Goal: Transaction & Acquisition: Purchase product/service

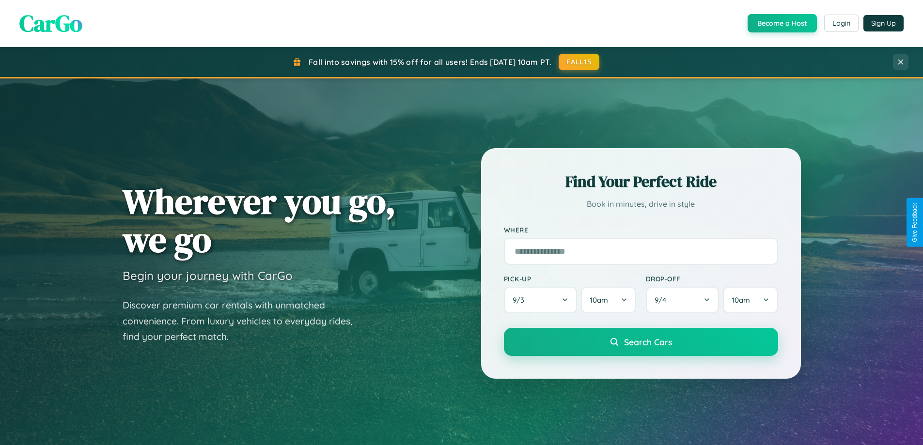
scroll to position [667, 0]
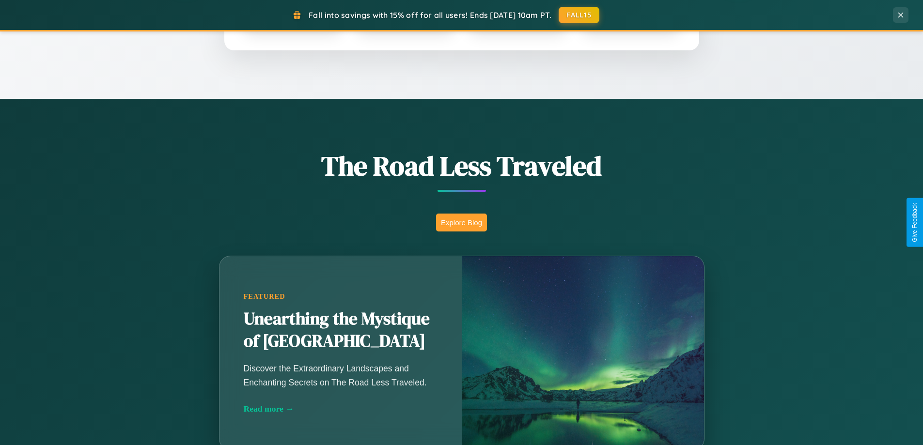
click at [461, 222] on button "Explore Blog" at bounding box center [461, 223] width 51 height 18
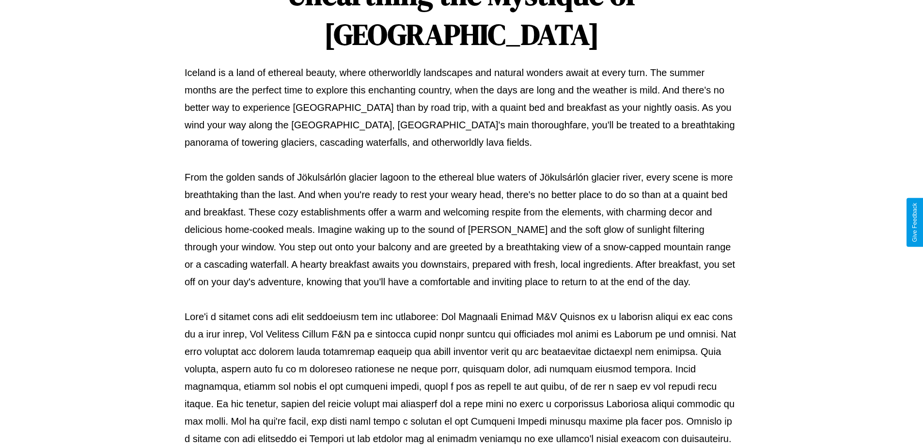
scroll to position [314, 0]
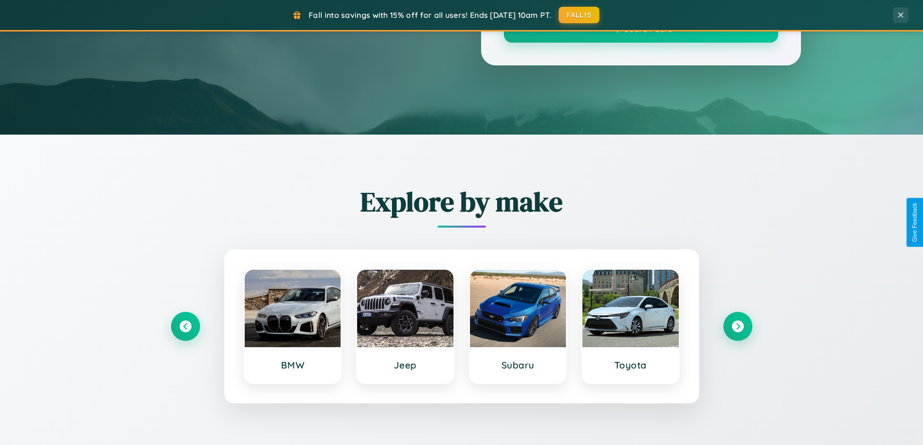
scroll to position [667, 0]
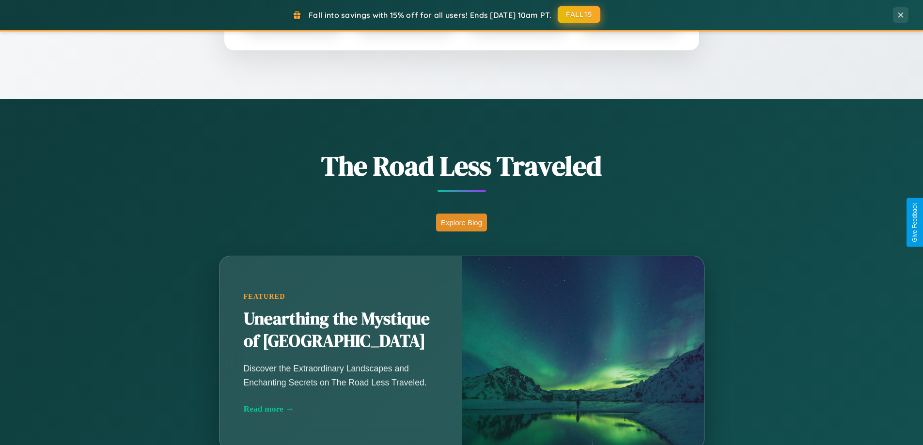
click at [580, 15] on button "FALL15" at bounding box center [579, 14] width 43 height 17
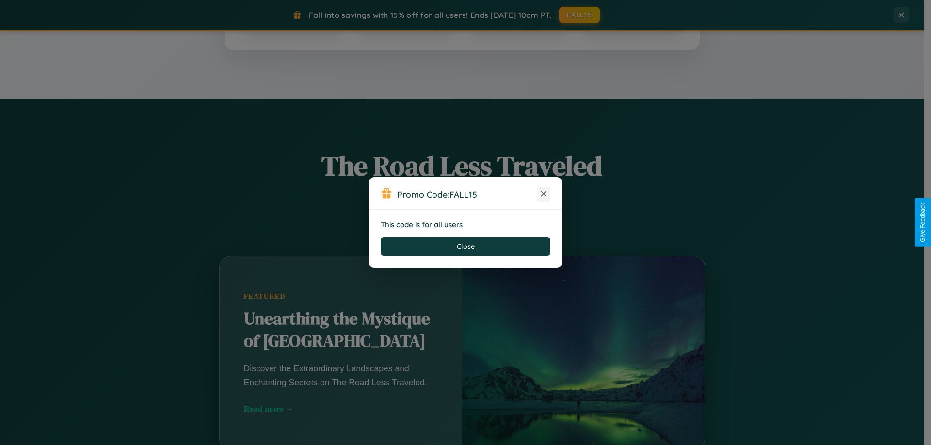
click at [543, 194] on icon at bounding box center [544, 194] width 10 height 10
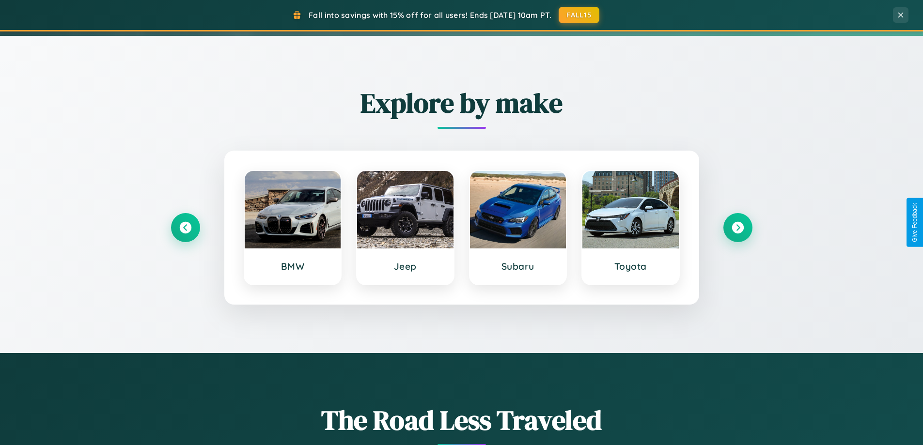
scroll to position [29, 0]
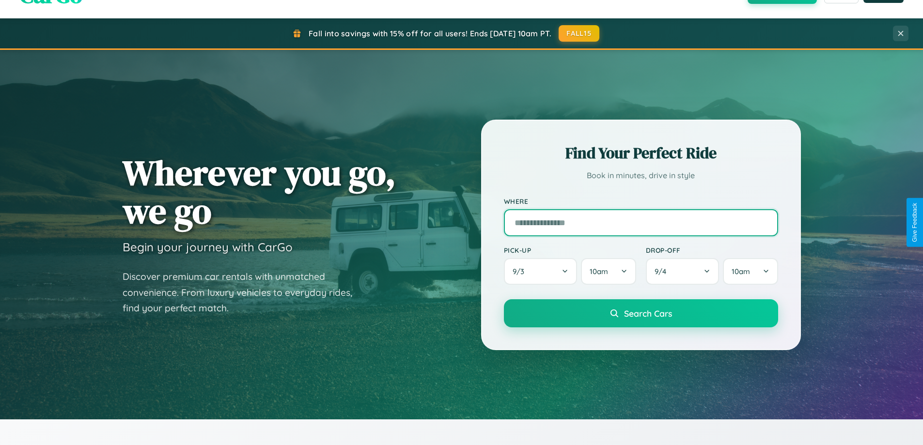
click at [641, 222] on input "text" at bounding box center [641, 222] width 274 height 27
type input "**********"
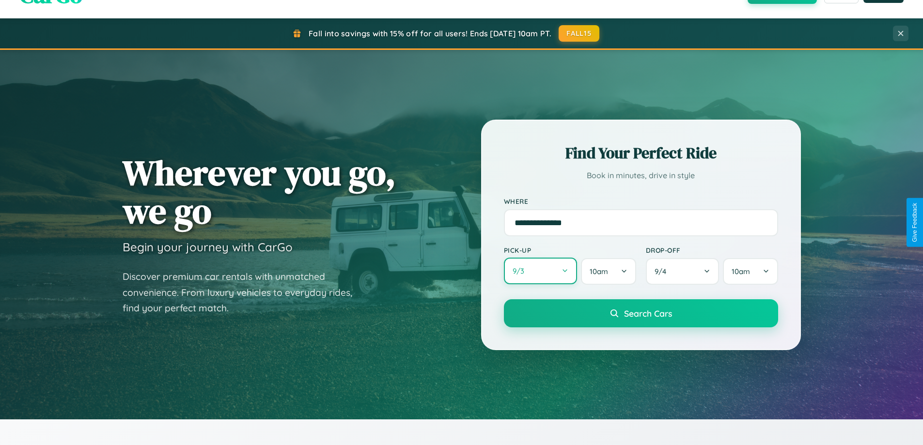
click at [540, 272] on button "9 / 3" at bounding box center [541, 271] width 74 height 27
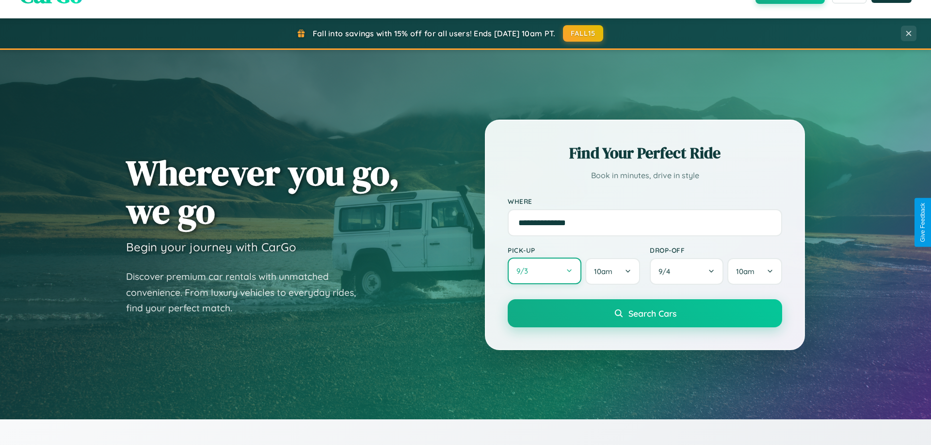
select select "*"
select select "****"
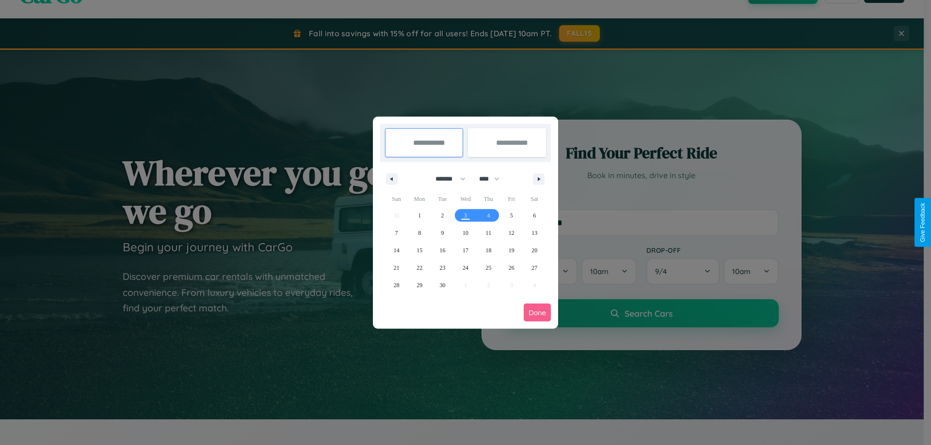
click at [446, 179] on select "******* ******** ***** ***** *** **** **** ****** ********* ******* ******** **…" at bounding box center [448, 179] width 41 height 16
select select "*"
drag, startPoint x: 493, startPoint y: 179, endPoint x: 465, endPoint y: 194, distance: 32.1
click at [493, 179] on select "**** **** **** **** **** **** **** **** **** **** **** **** **** **** **** ****…" at bounding box center [488, 179] width 29 height 16
select select "****"
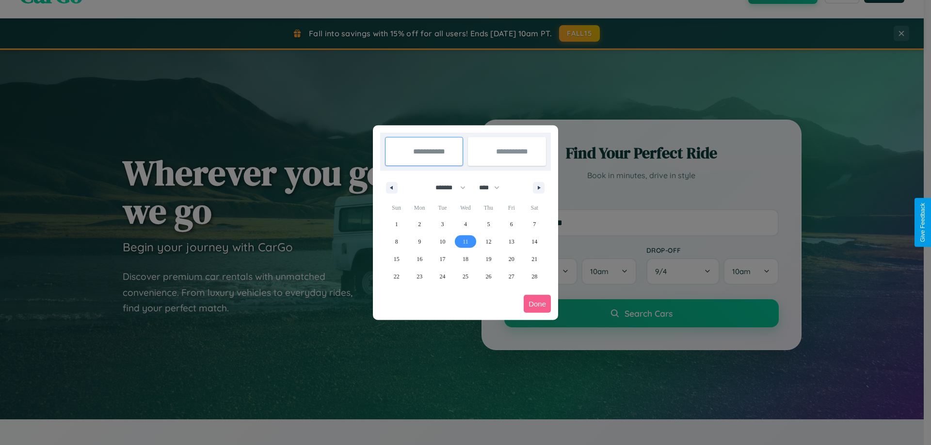
click at [465, 241] on span "11" at bounding box center [465, 241] width 6 height 17
type input "**********"
click at [488, 259] on span "19" at bounding box center [488, 259] width 6 height 17
type input "**********"
click at [537, 304] on button "Done" at bounding box center [536, 304] width 27 height 18
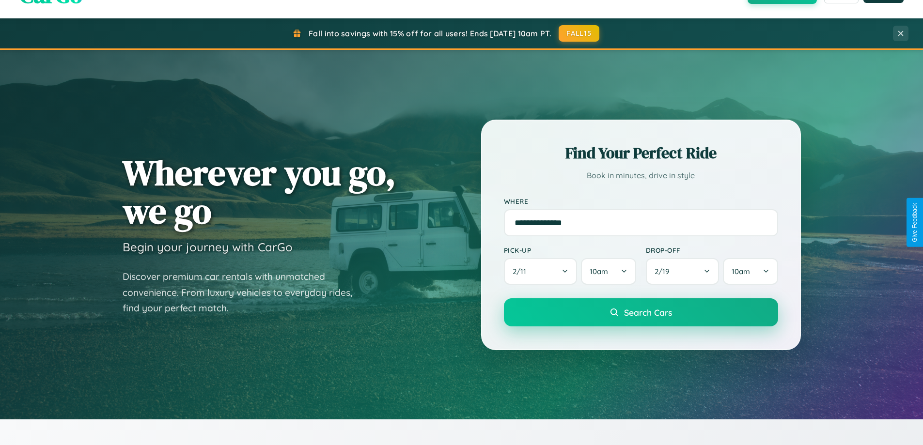
click at [641, 313] on span "Search Cars" at bounding box center [648, 312] width 48 height 11
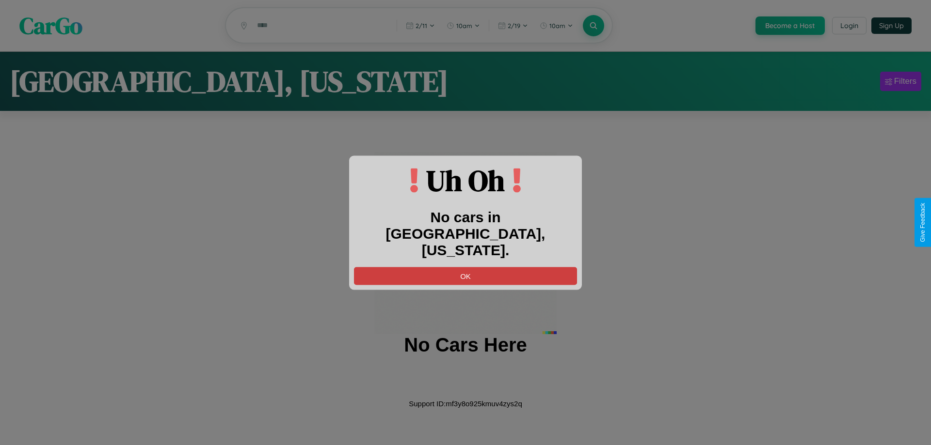
click at [465, 267] on button "OK" at bounding box center [465, 276] width 223 height 18
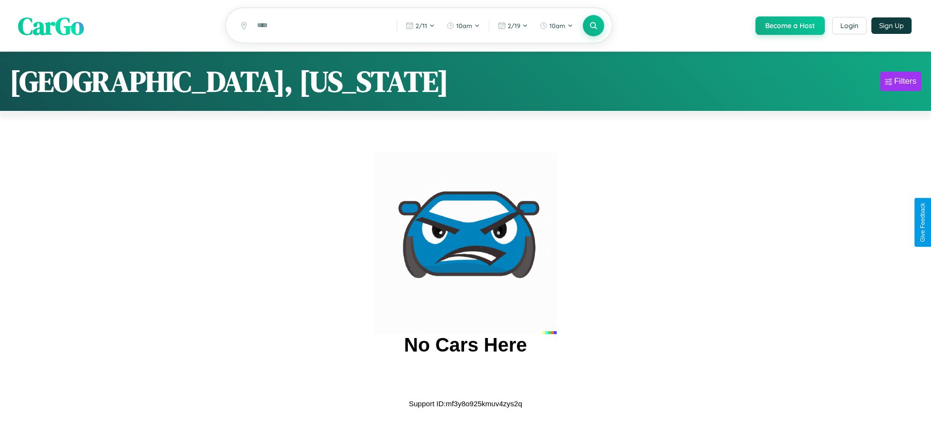
click at [51, 26] on span "CarGo" at bounding box center [51, 25] width 66 height 33
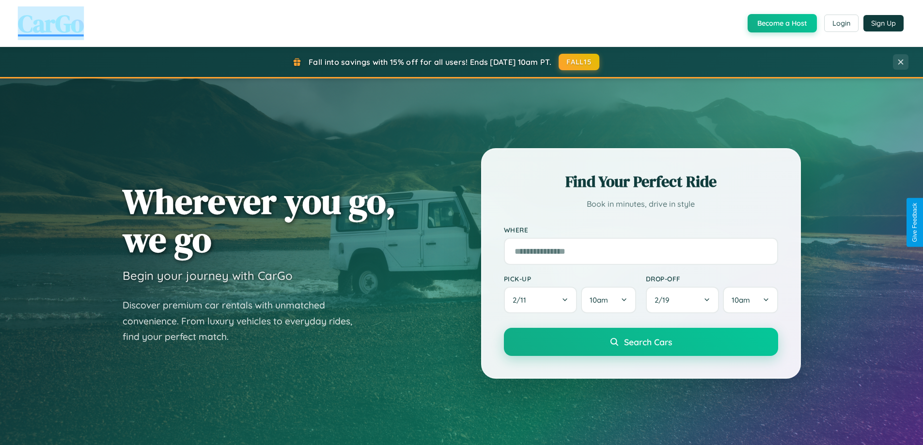
scroll to position [1136, 0]
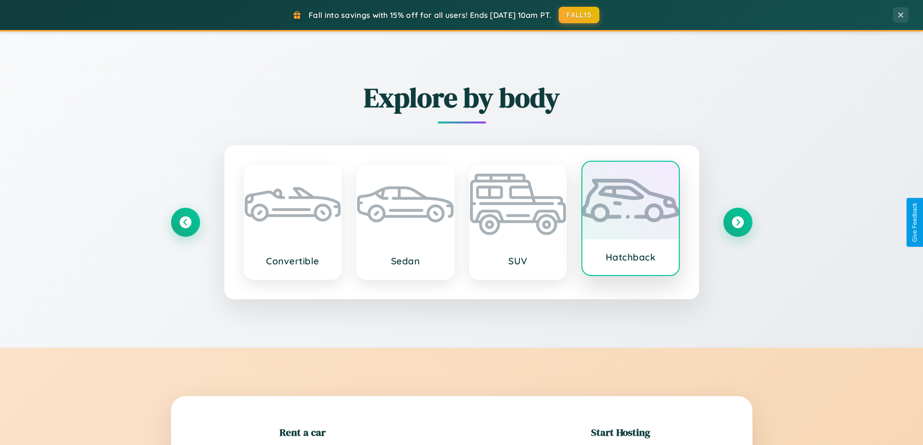
click at [631, 220] on div at bounding box center [631, 201] width 96 height 78
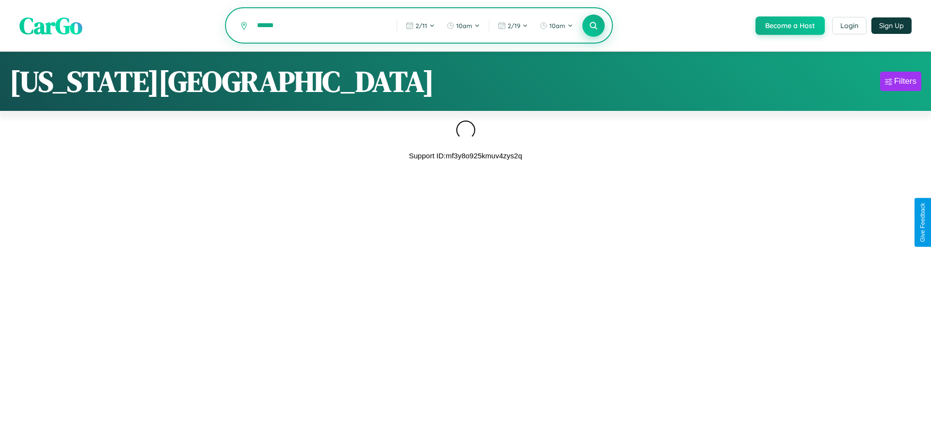
type input "******"
click at [592, 26] on icon at bounding box center [592, 25] width 9 height 9
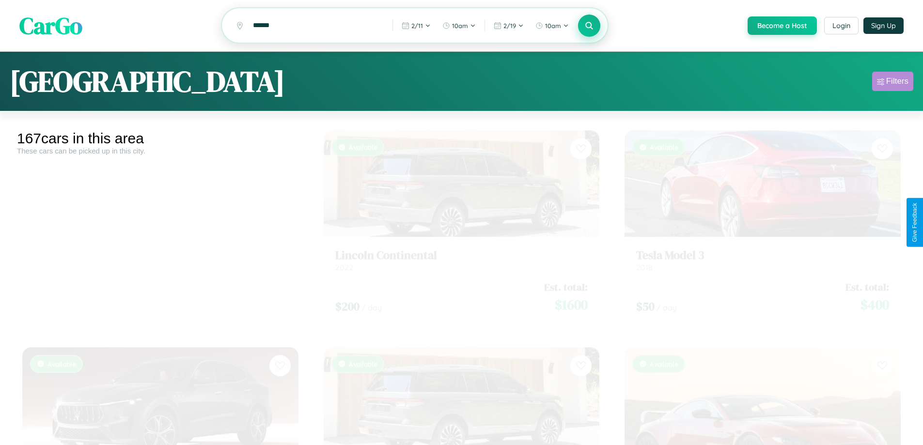
click at [893, 83] on div "Filters" at bounding box center [898, 82] width 22 height 10
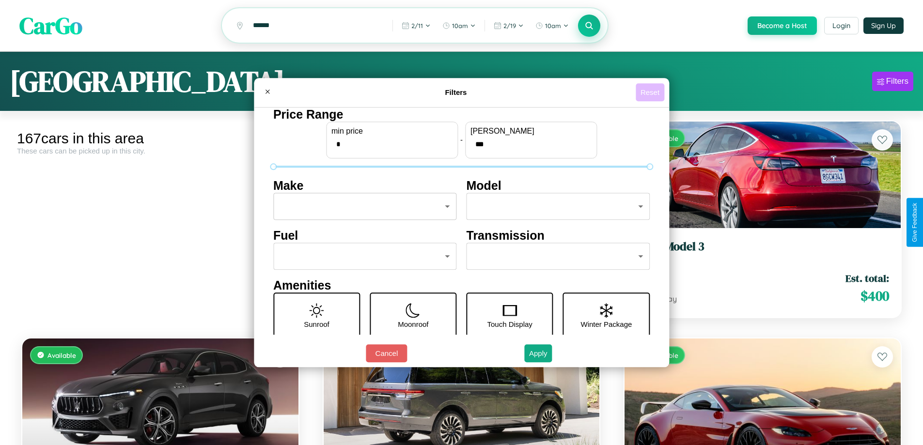
click at [651, 92] on button "Reset" at bounding box center [650, 92] width 29 height 18
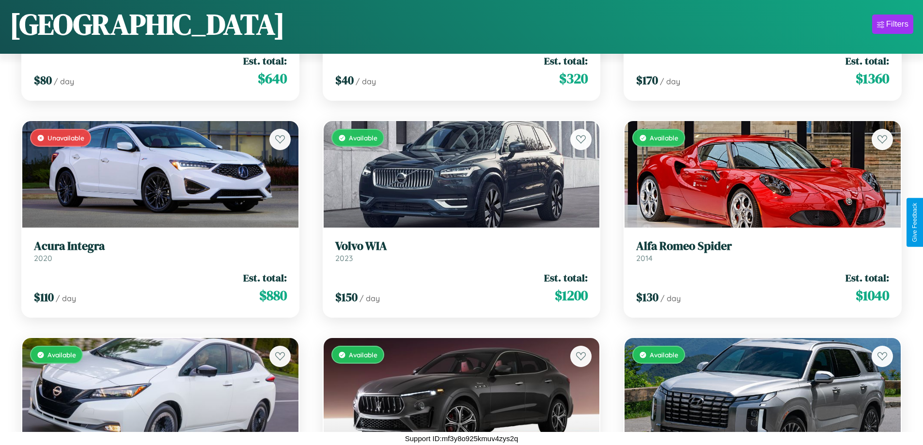
scroll to position [5417, 0]
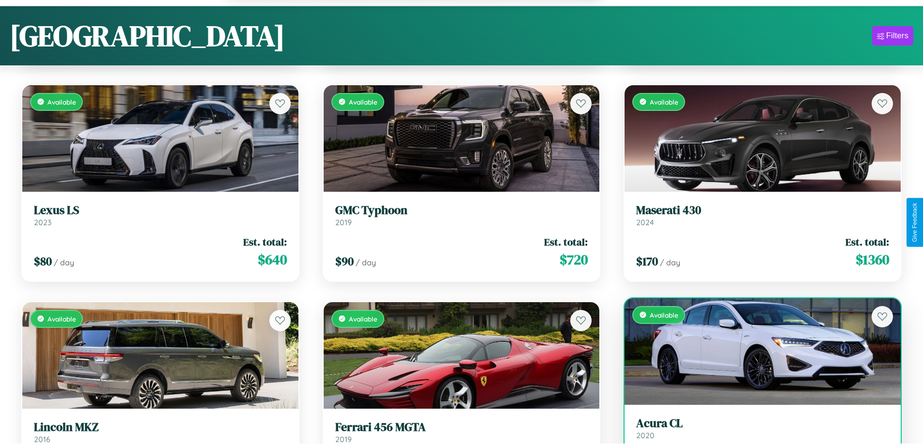
click at [757, 433] on link "Acura CL 2020" at bounding box center [762, 429] width 253 height 24
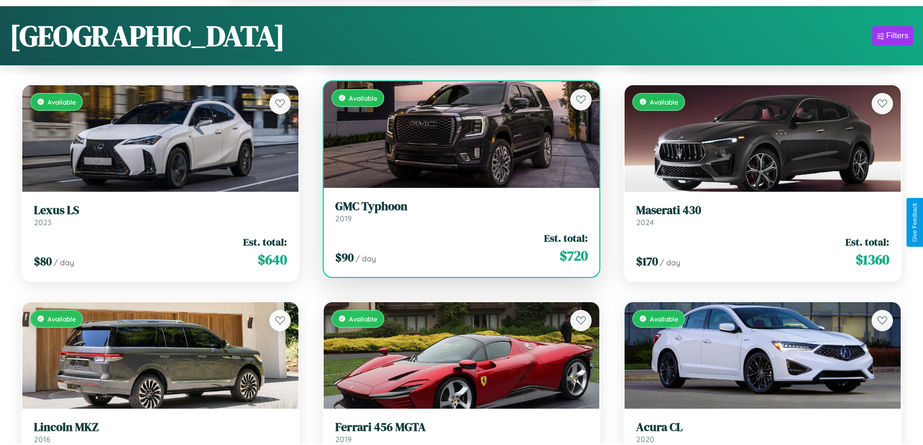
scroll to position [59, 0]
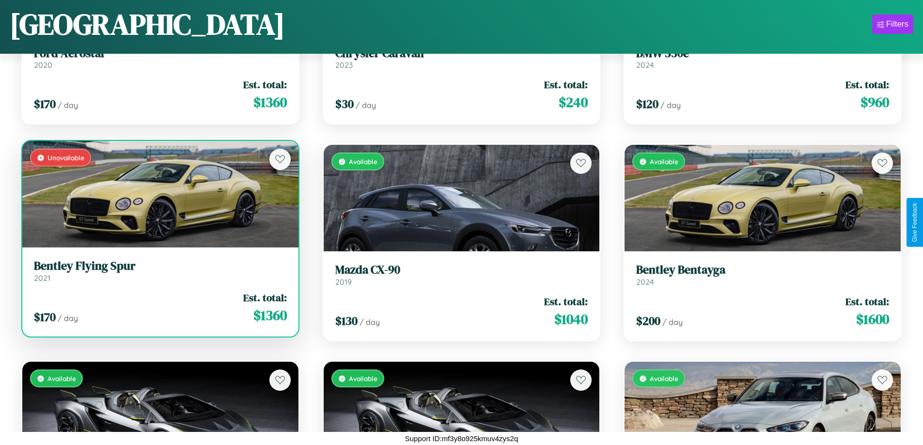
click at [159, 275] on link "Bentley Flying Spur 2021" at bounding box center [160, 271] width 253 height 24
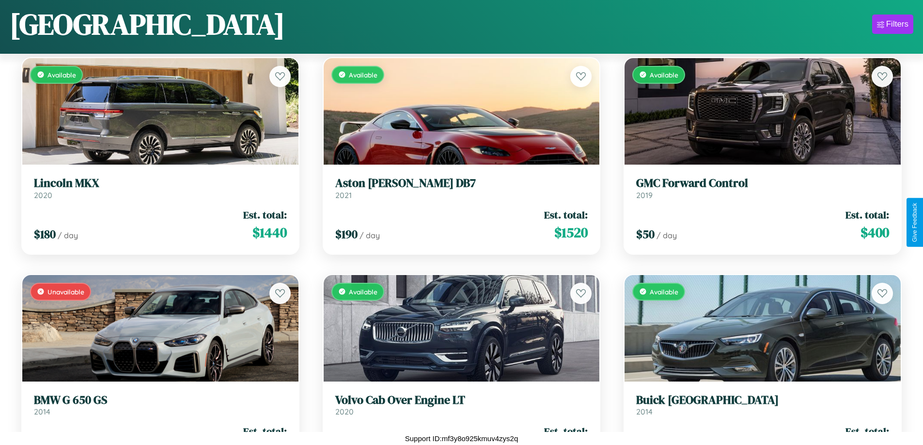
scroll to position [788, 0]
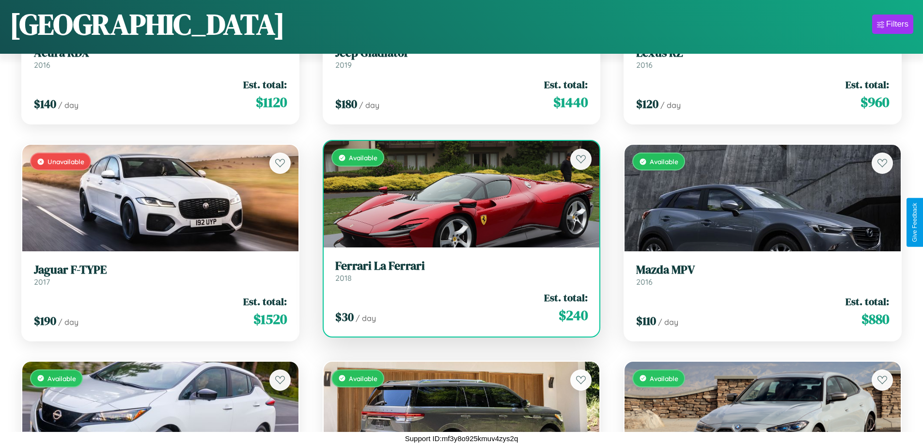
click at [458, 271] on h3 "Ferrari La Ferrari" at bounding box center [461, 266] width 253 height 14
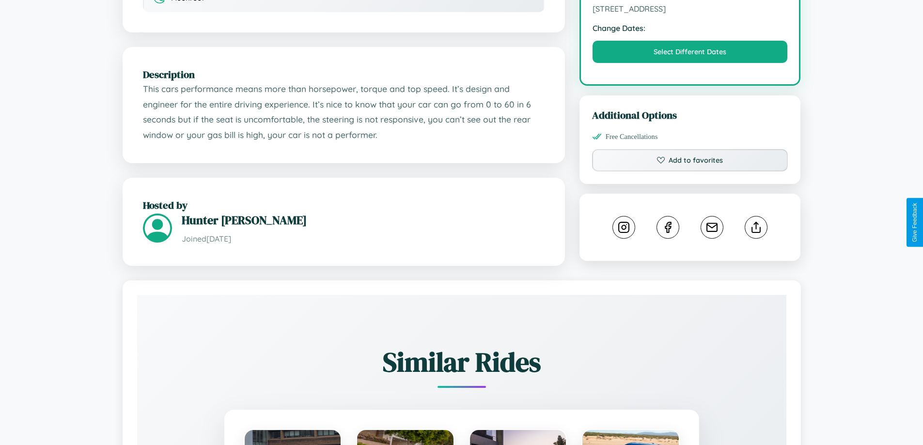
scroll to position [328, 0]
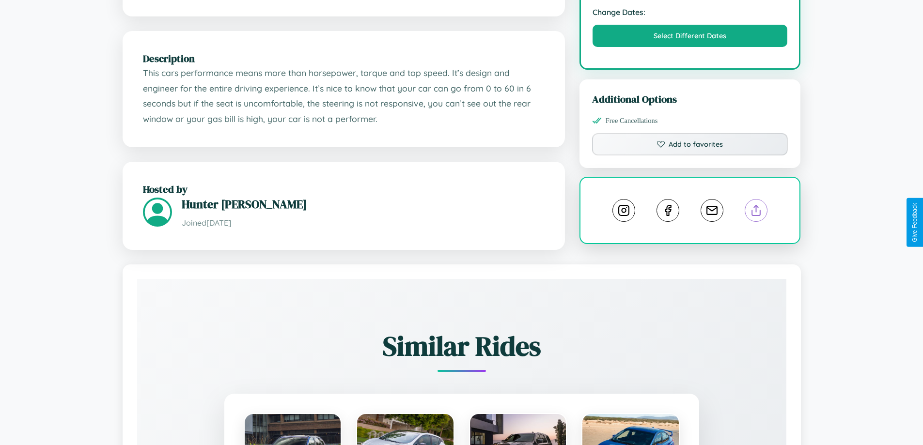
click at [757, 212] on line at bounding box center [757, 209] width 0 height 7
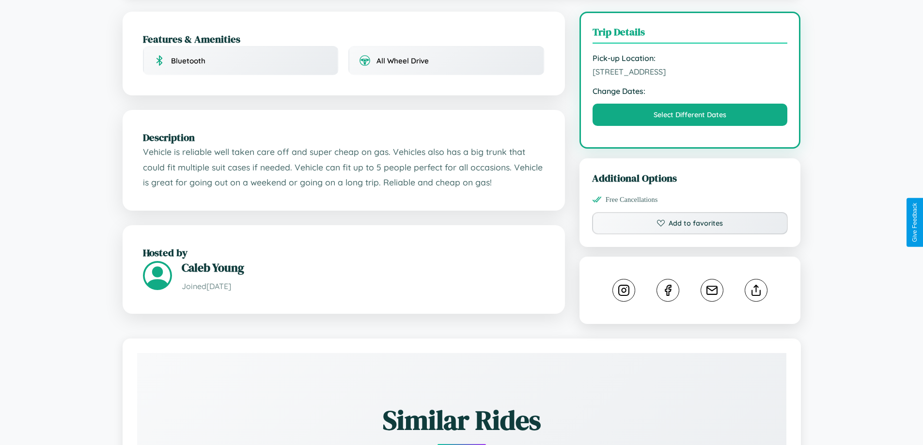
scroll to position [291, 0]
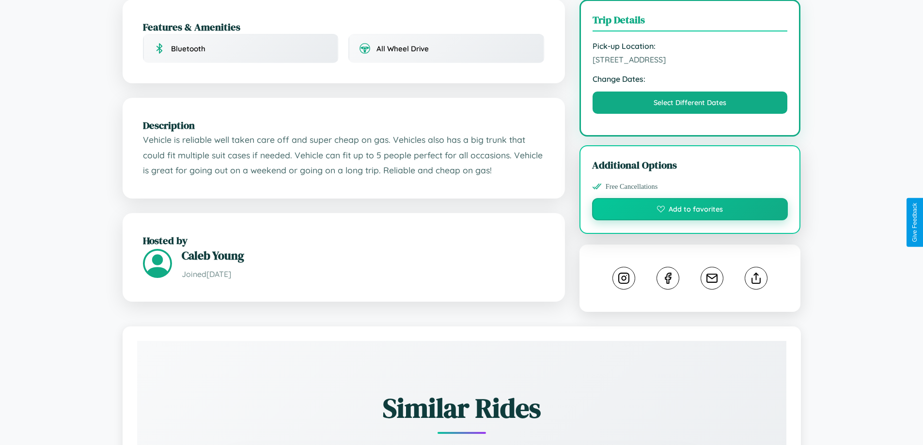
click at [690, 221] on button "Add to favorites" at bounding box center [690, 209] width 196 height 22
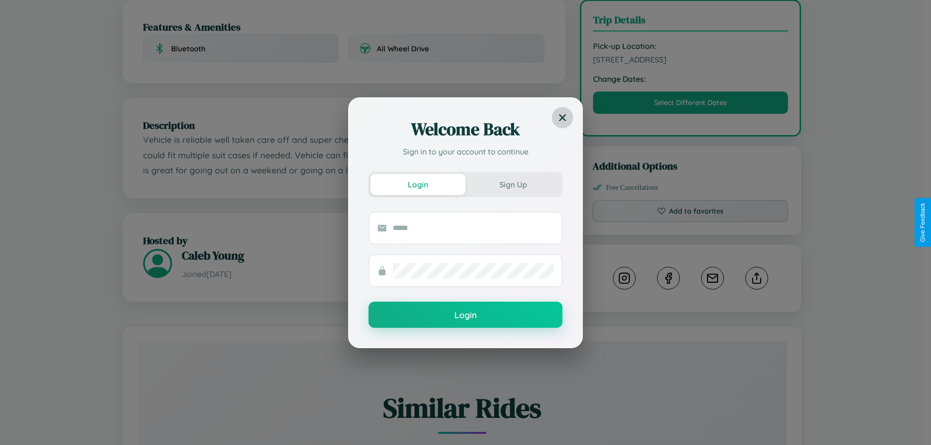
click at [562, 117] on icon at bounding box center [562, 117] width 7 height 7
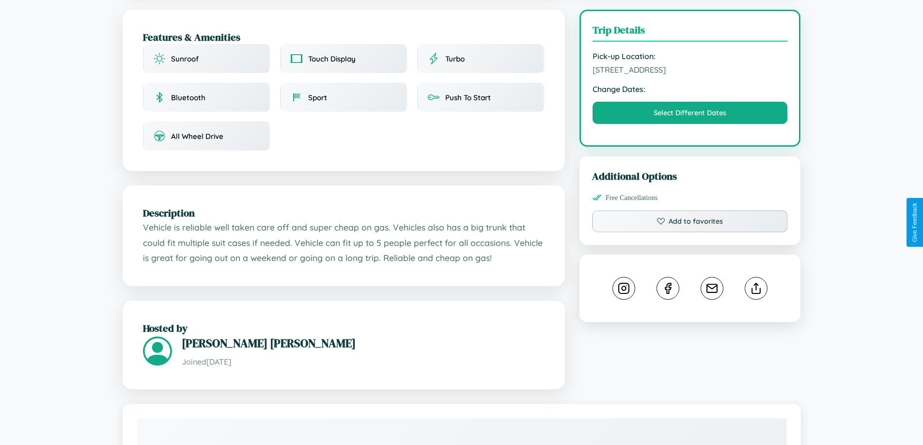
scroll to position [261, 0]
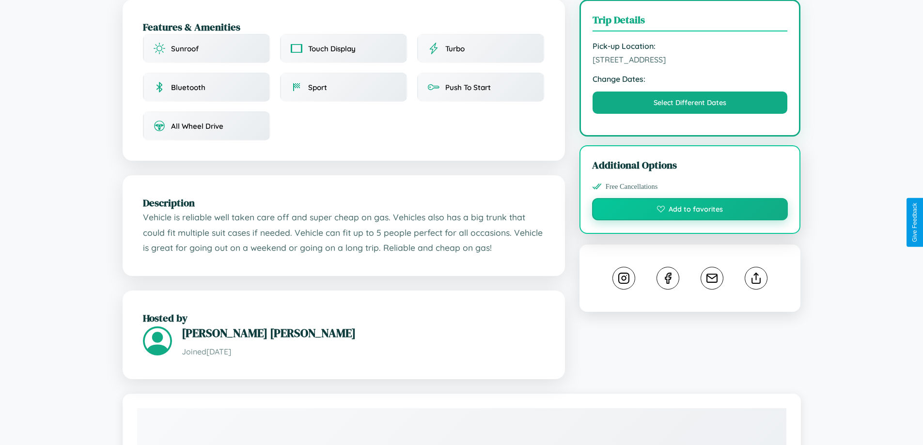
click at [690, 221] on button "Add to favorites" at bounding box center [690, 209] width 196 height 22
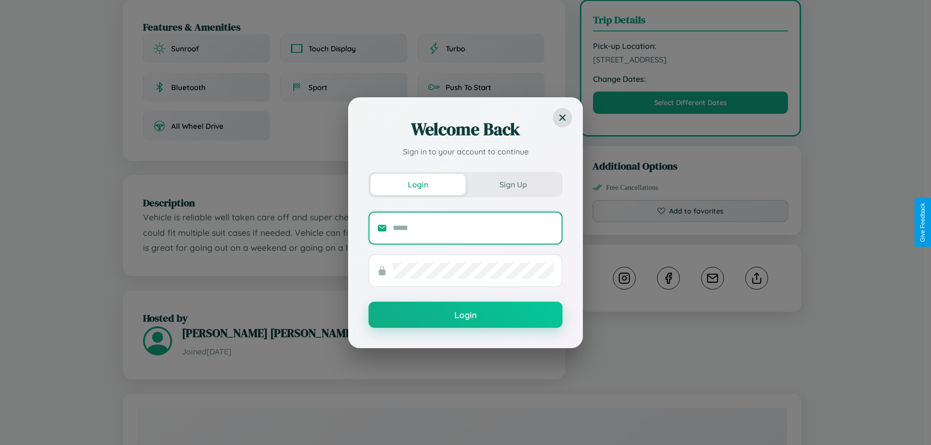
click at [473, 228] on input "text" at bounding box center [473, 229] width 161 height 16
type input "**********"
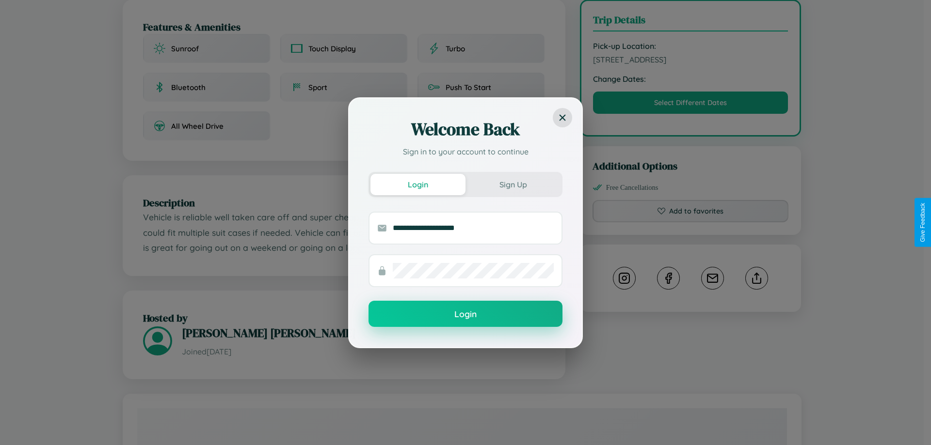
click at [465, 315] on button "Login" at bounding box center [465, 314] width 194 height 26
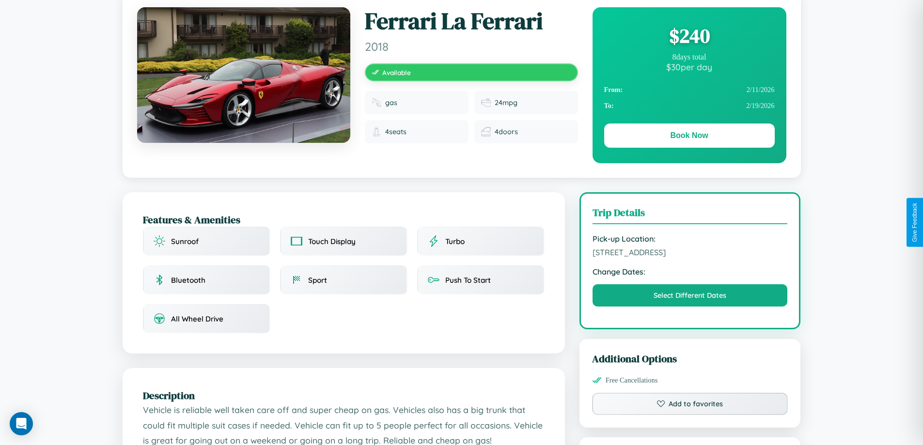
scroll to position [0, 0]
